Goal: Task Accomplishment & Management: Use online tool/utility

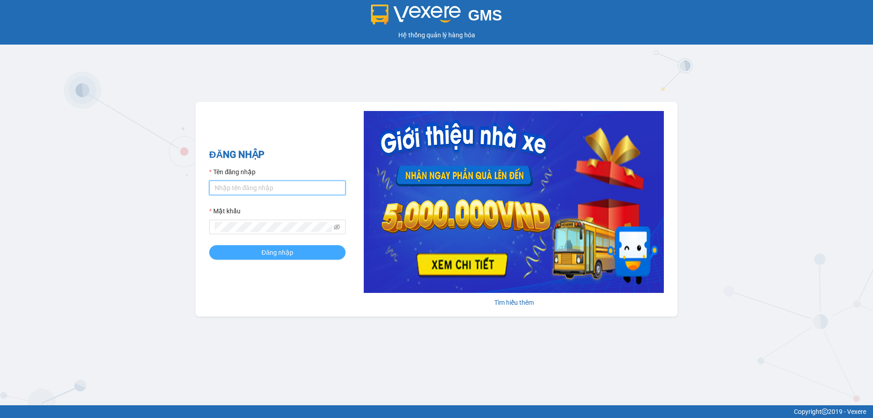
type input "bagahophong.tuanhung"
click at [282, 245] on button "Đăng nhập" at bounding box center [277, 252] width 136 height 15
